Goal: Task Accomplishment & Management: Manage account settings

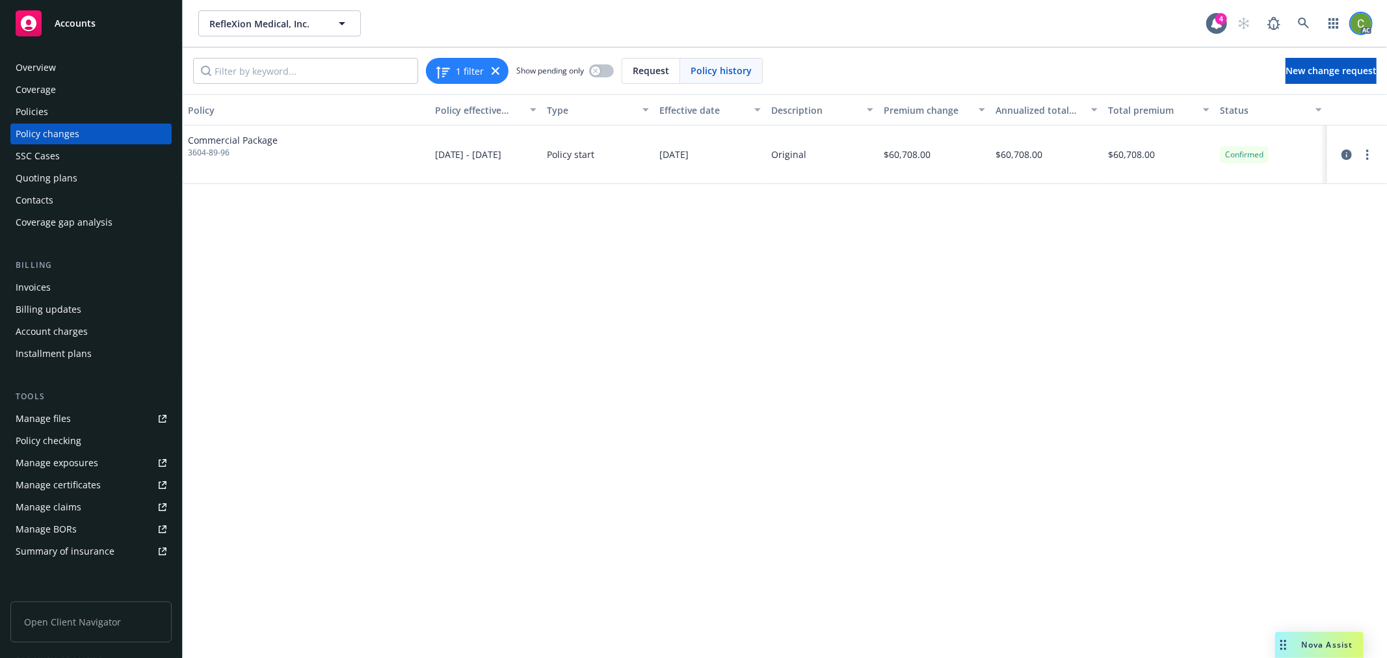
click at [1357, 18] on img at bounding box center [1360, 23] width 21 height 21
click at [1275, 54] on link "Log out" at bounding box center [1306, 59] width 130 height 26
click at [1367, 14] on img at bounding box center [1360, 23] width 21 height 21
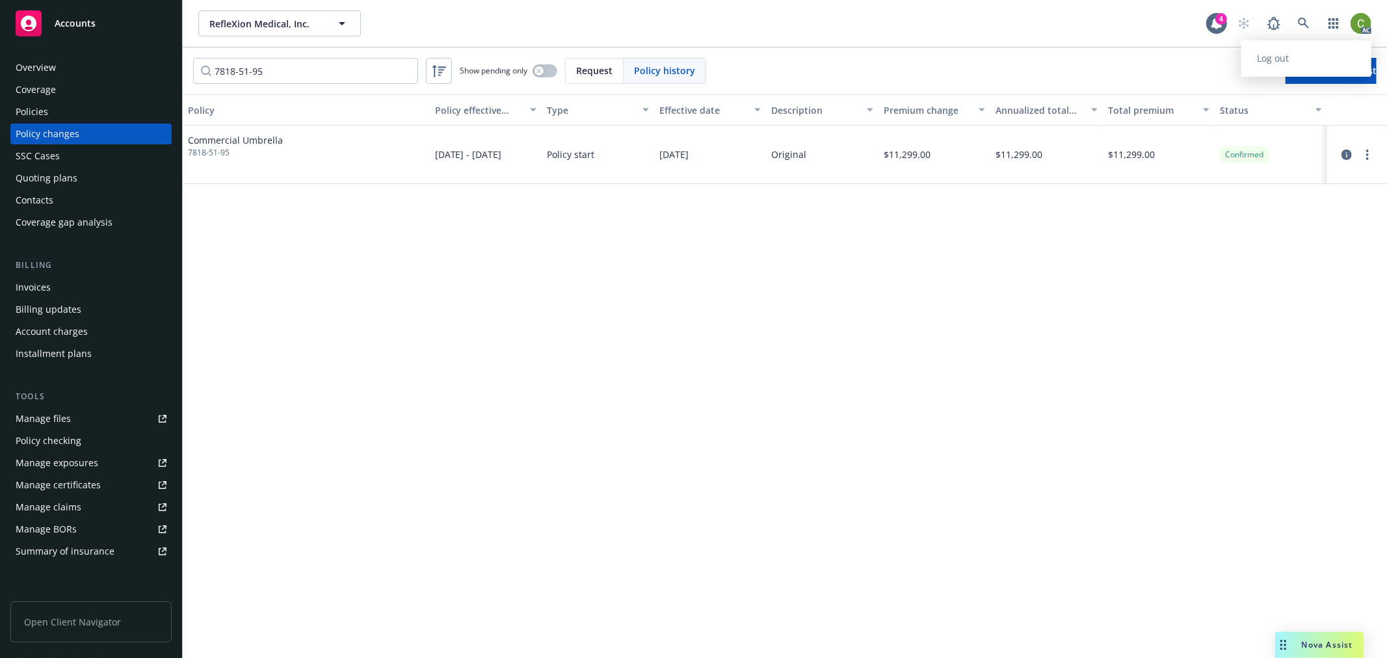
click at [1313, 54] on link "Log out" at bounding box center [1306, 59] width 130 height 26
